Goal: Task Accomplishment & Management: Manage account settings

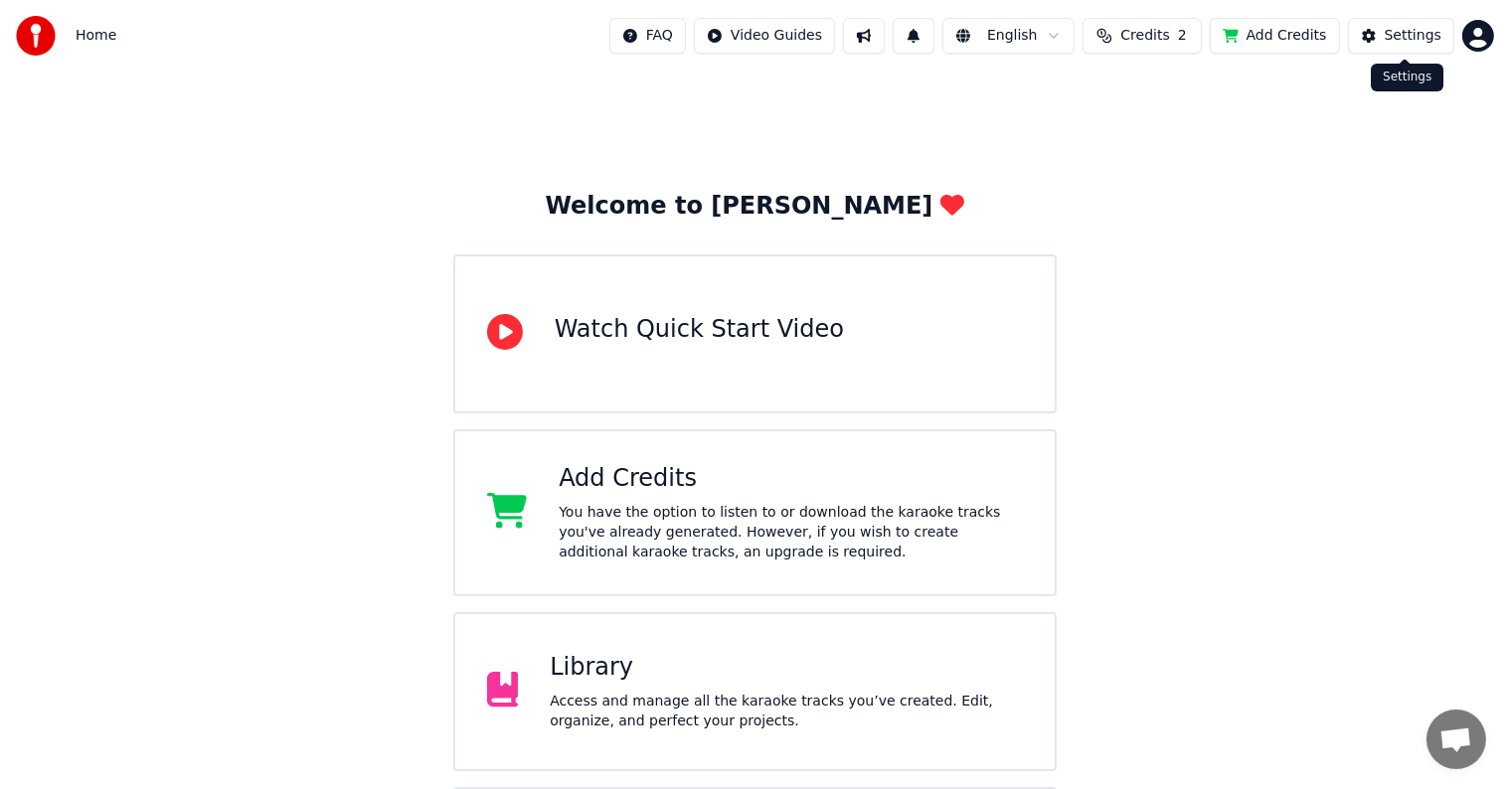
click at [1411, 29] on div "Settings" at bounding box center [1413, 36] width 57 height 20
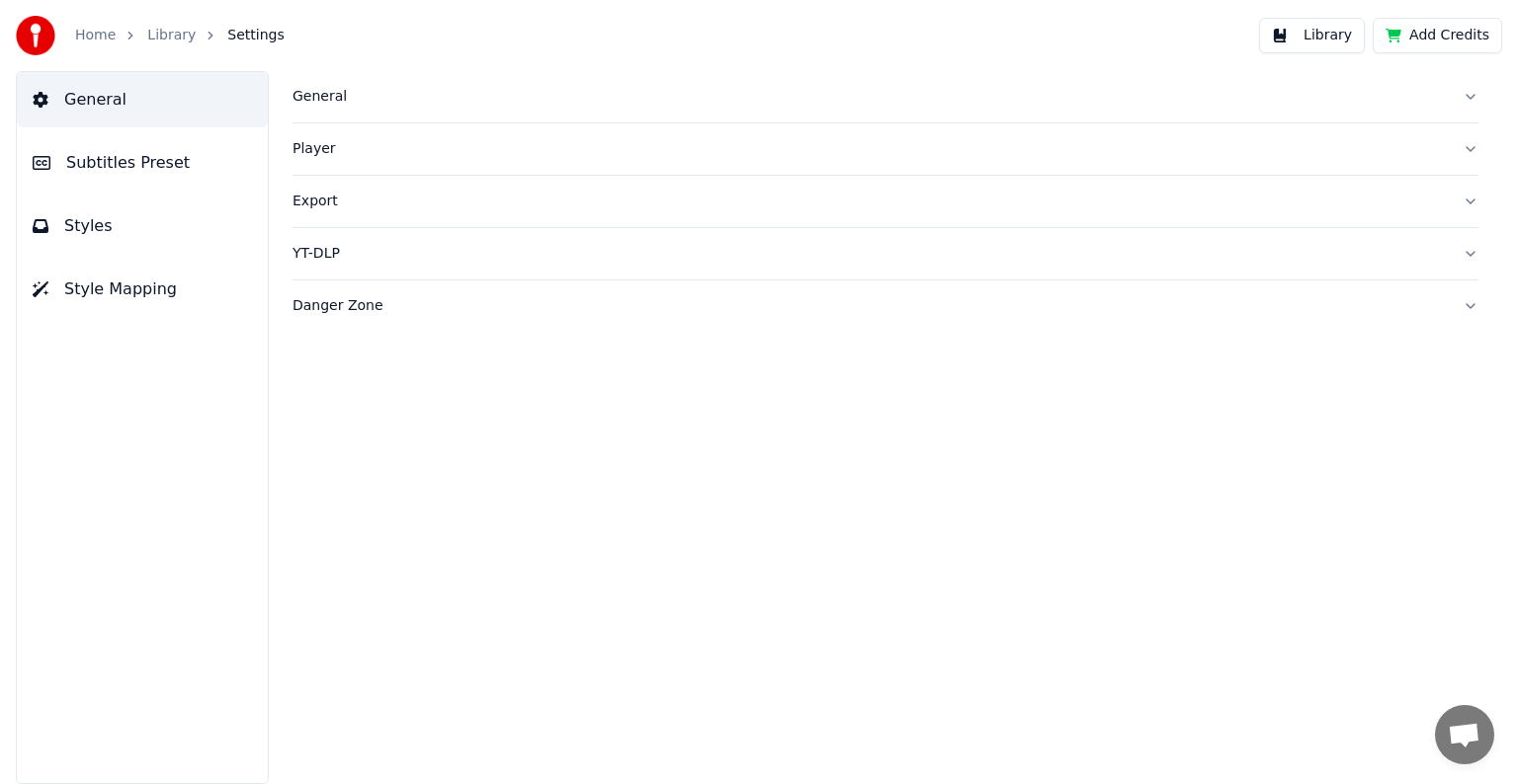
click at [1467, 96] on button "General" at bounding box center [885, 97] width 1186 height 52
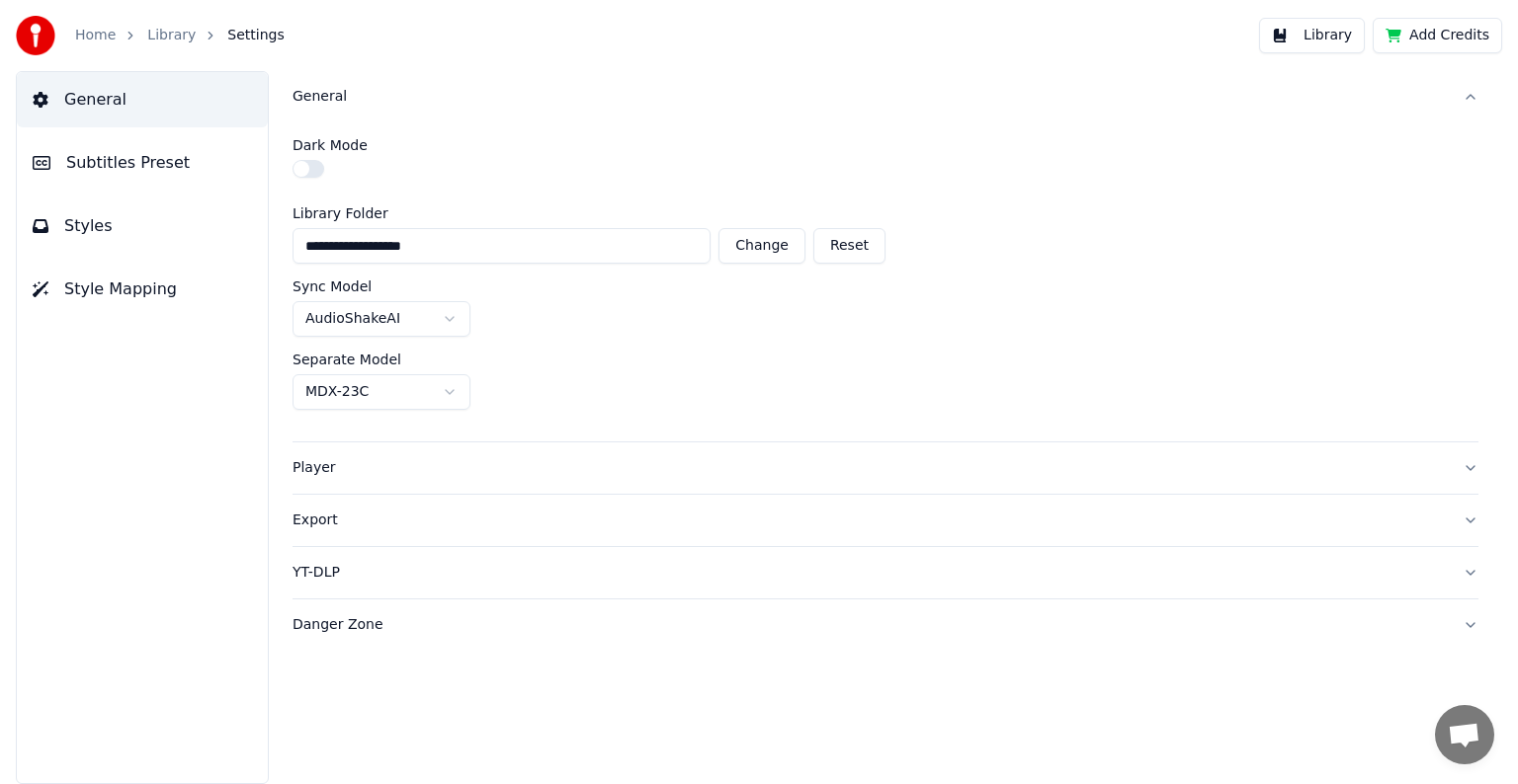
click at [90, 39] on link "Home" at bounding box center [95, 36] width 41 height 20
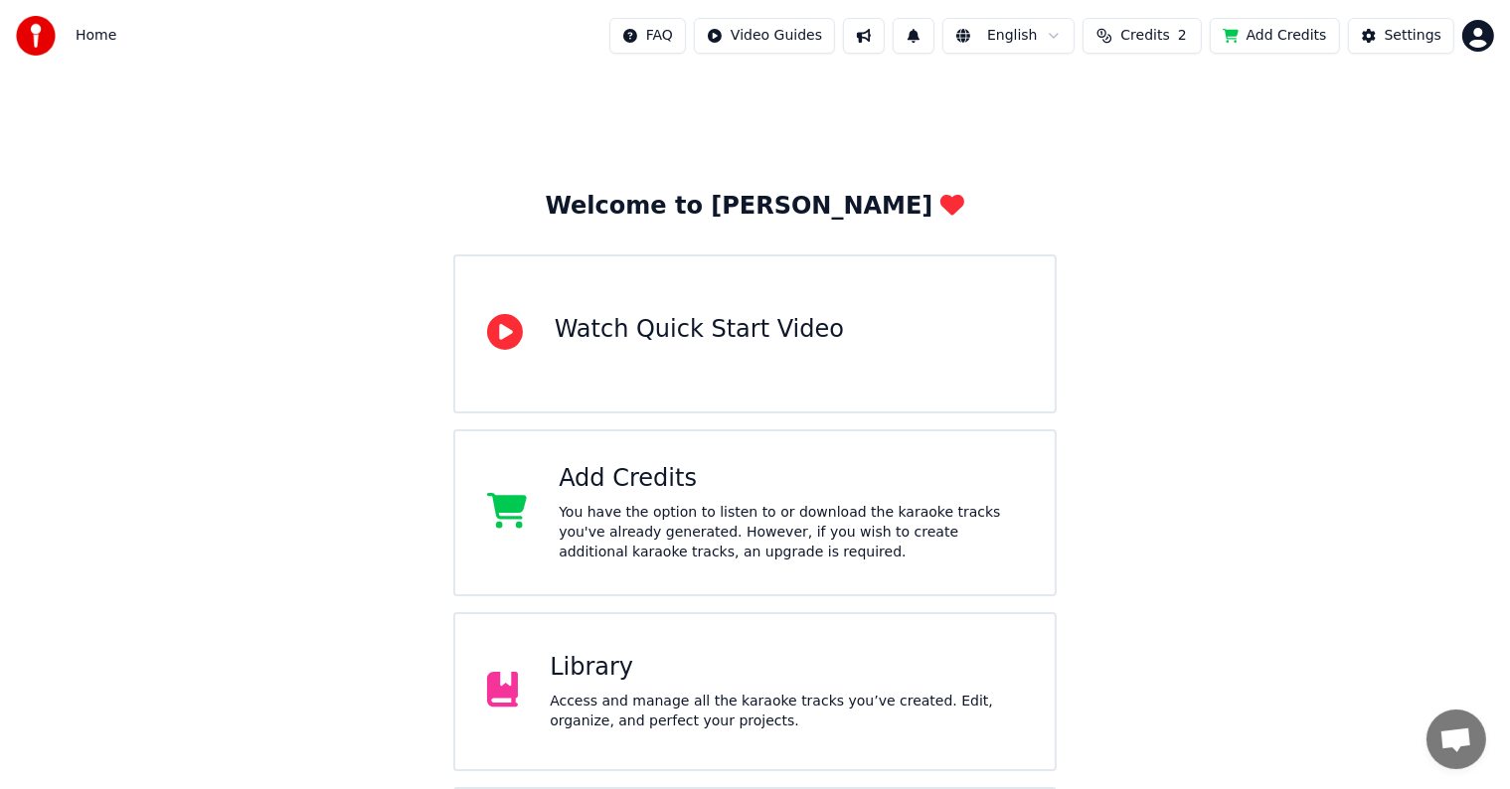
click at [1169, 38] on span "Credits" at bounding box center [1144, 36] width 49 height 20
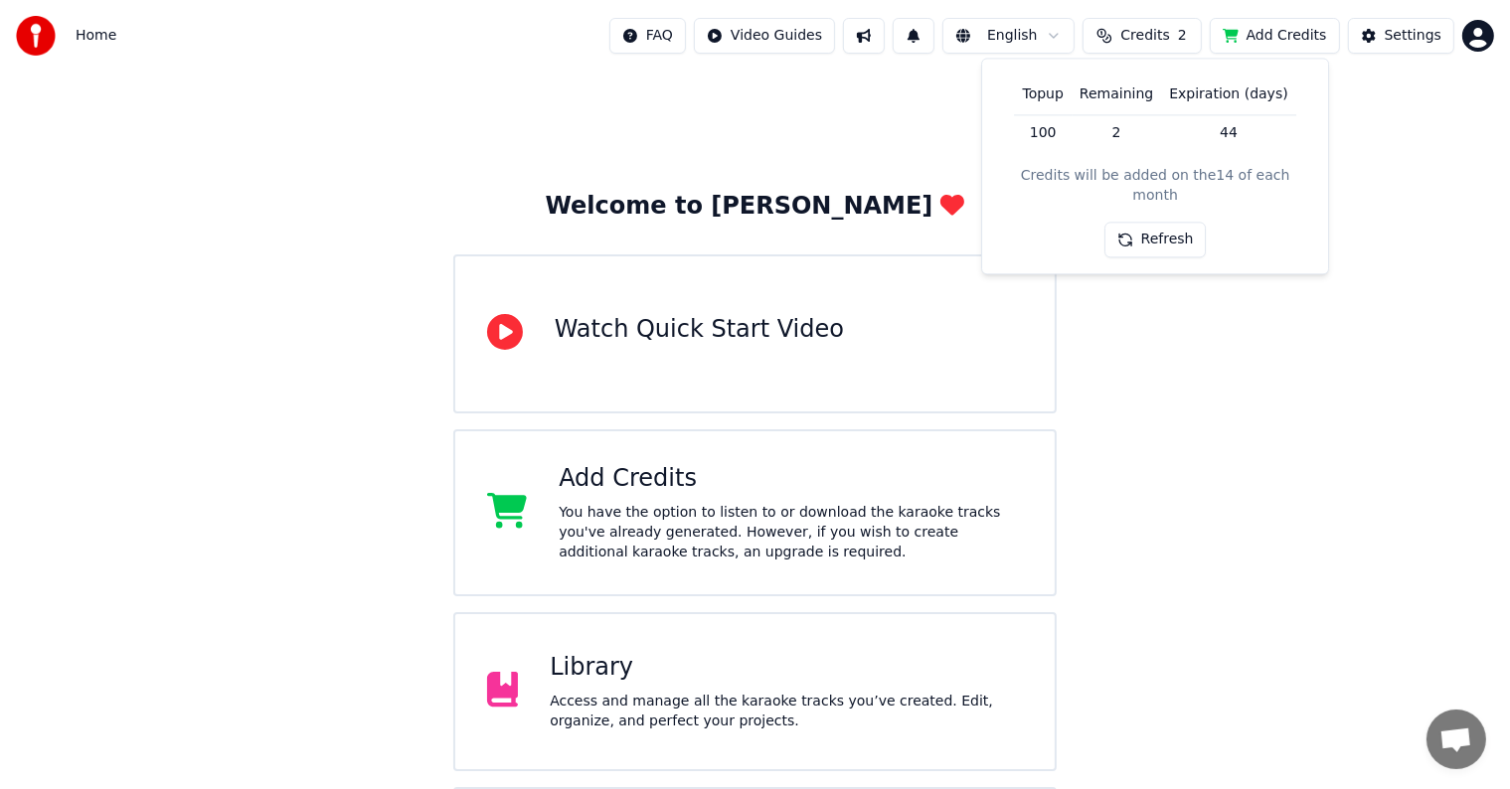
click at [1271, 40] on button "Add Credits" at bounding box center [1275, 36] width 130 height 36
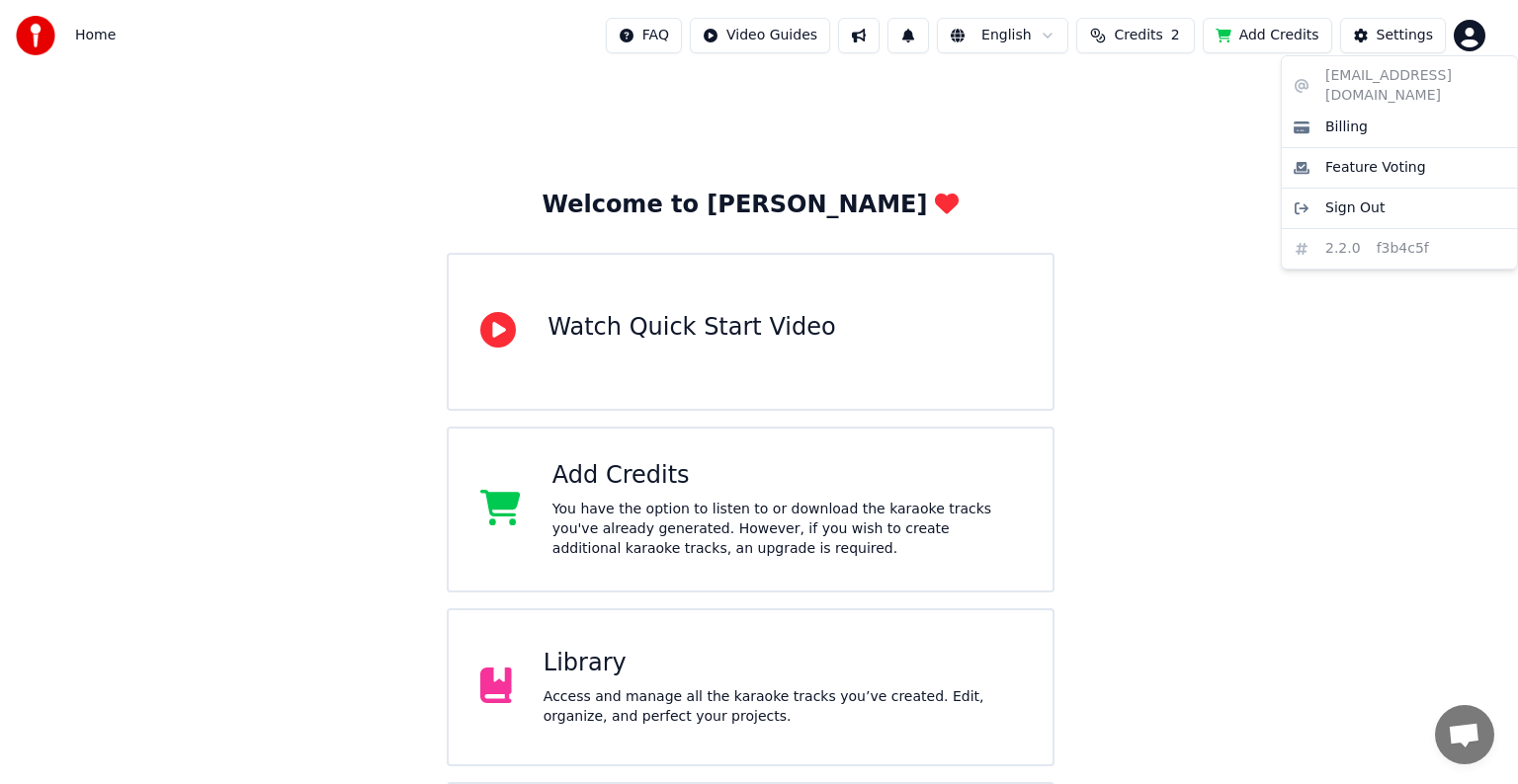
click at [1465, 36] on html "Home FAQ Video Guides English Credits 2 Add Credits Settings Welcome to Youka W…" at bounding box center [759, 474] width 1518 height 948
click at [1342, 117] on span "Billing" at bounding box center [1346, 127] width 43 height 20
